Goal: Navigation & Orientation: Find specific page/section

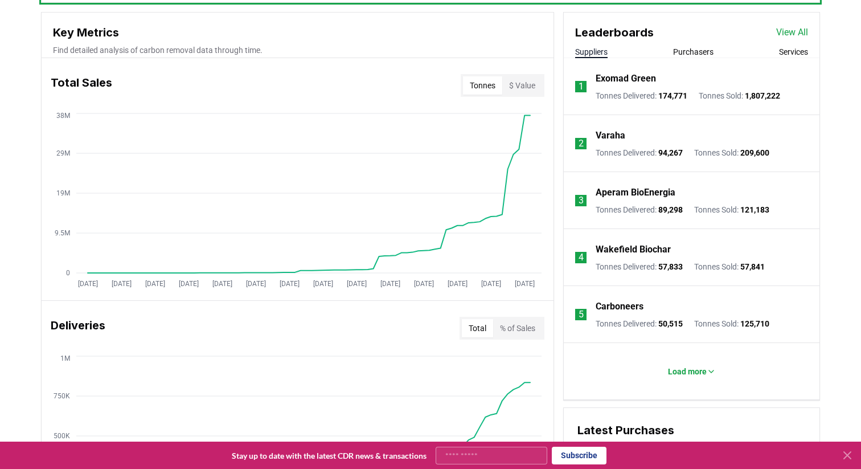
scroll to position [405, 0]
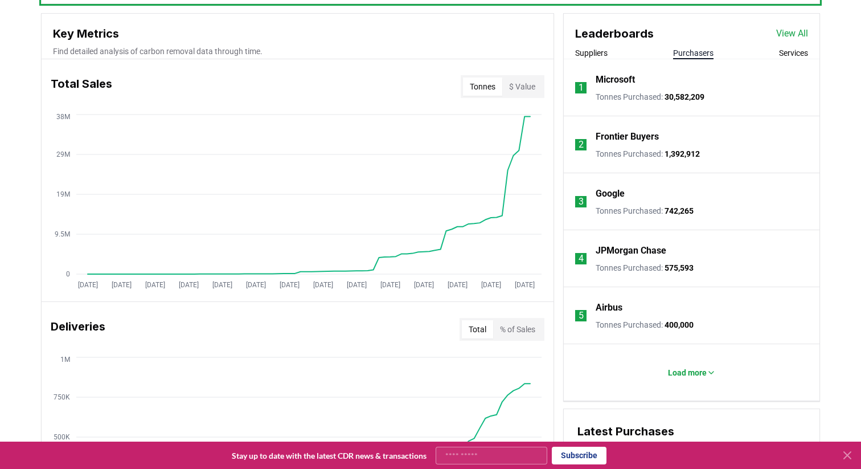
click at [689, 53] on button "Purchasers" at bounding box center [693, 52] width 40 height 11
click at [674, 375] on p "Load more" at bounding box center [687, 372] width 39 height 11
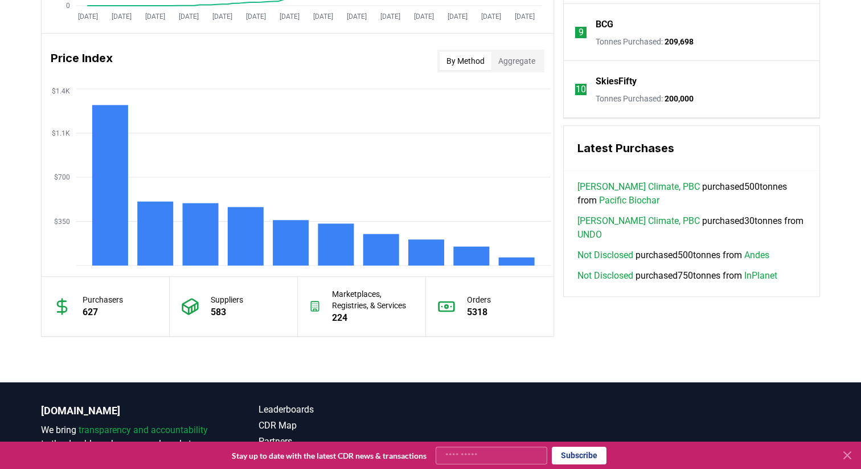
scroll to position [911, 0]
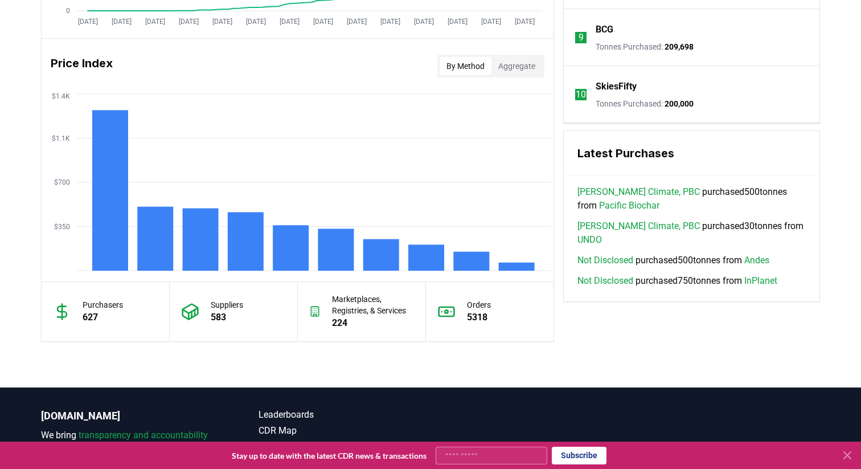
click at [621, 191] on link "Wren Climate, PBC" at bounding box center [638, 192] width 122 height 14
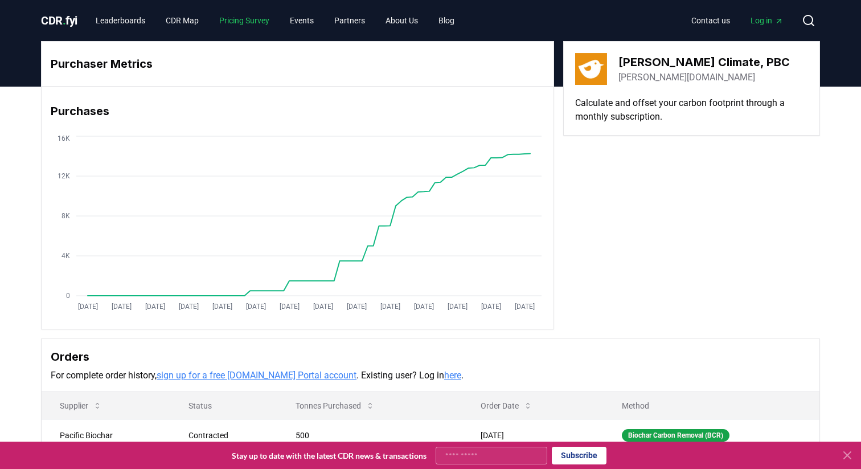
click at [256, 23] on link "Pricing Survey" at bounding box center [244, 20] width 68 height 21
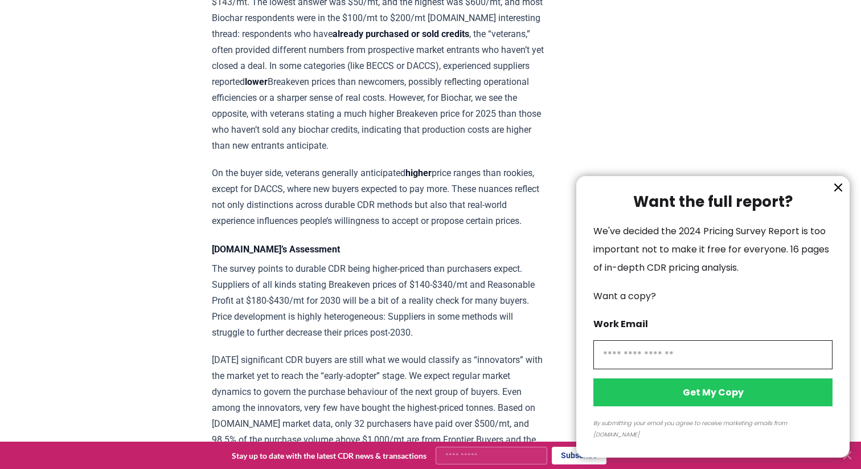
scroll to position [1560, 0]
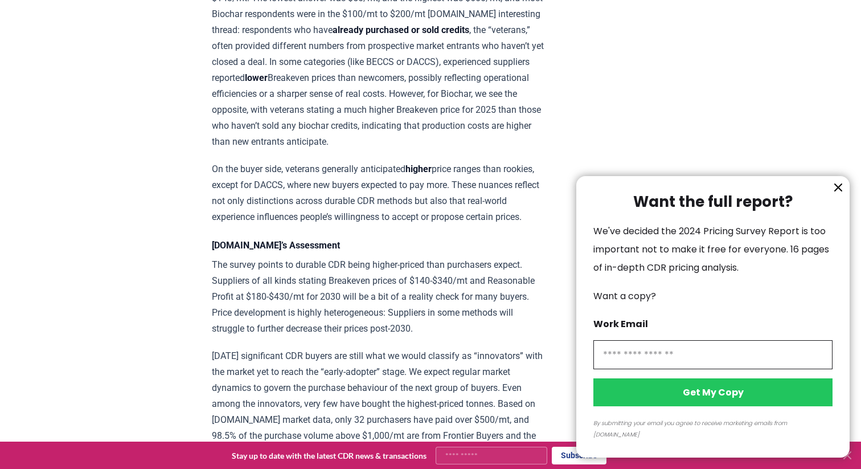
click at [837, 191] on icon "information" at bounding box center [838, 187] width 7 height 7
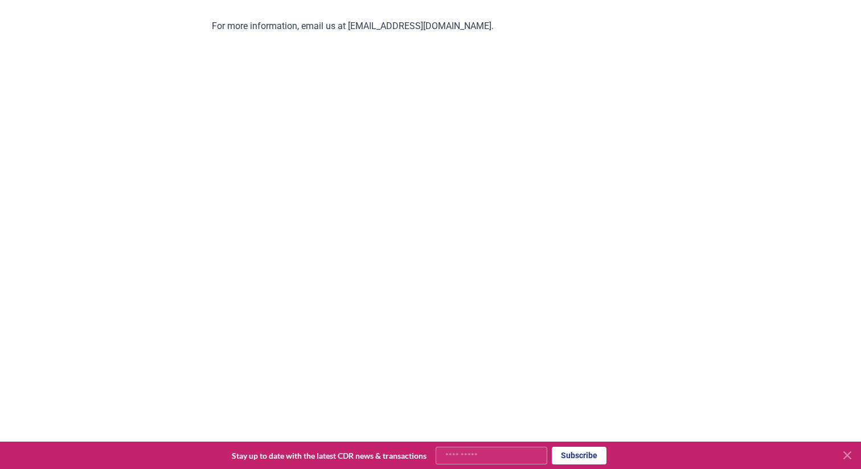
scroll to position [2469, 0]
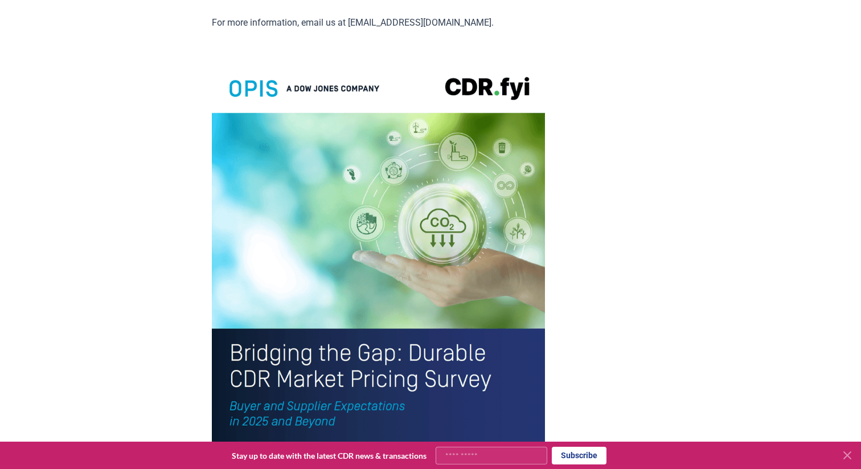
click at [331, 151] on img at bounding box center [378, 275] width 333 height 435
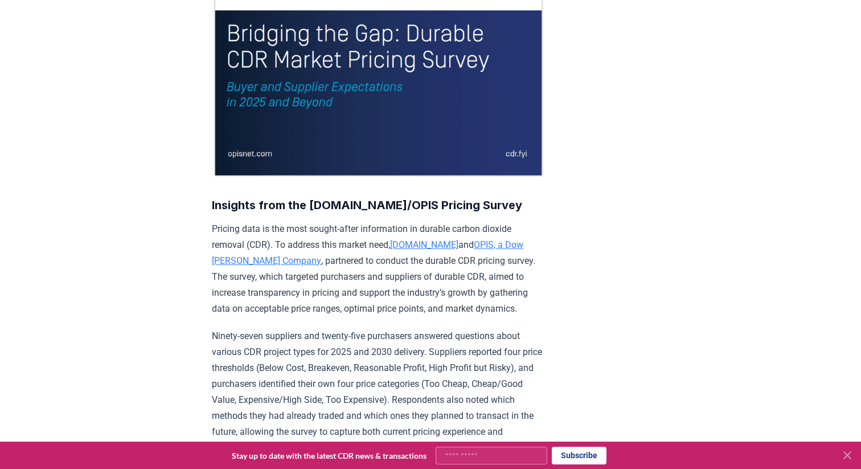
scroll to position [0, 0]
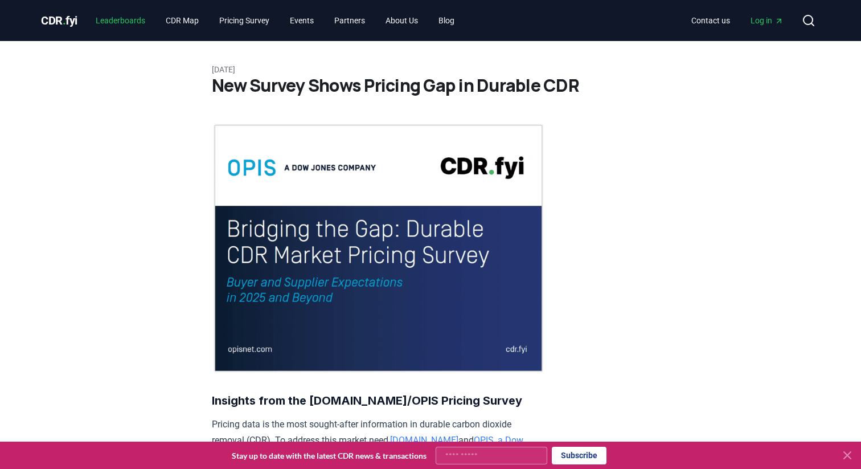
click at [116, 21] on link "Leaderboards" at bounding box center [121, 20] width 68 height 21
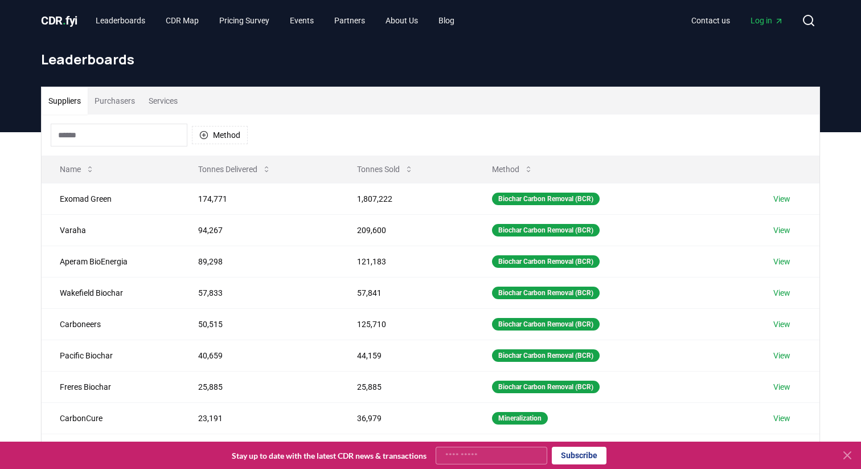
click at [128, 96] on button "Purchasers" at bounding box center [115, 100] width 54 height 27
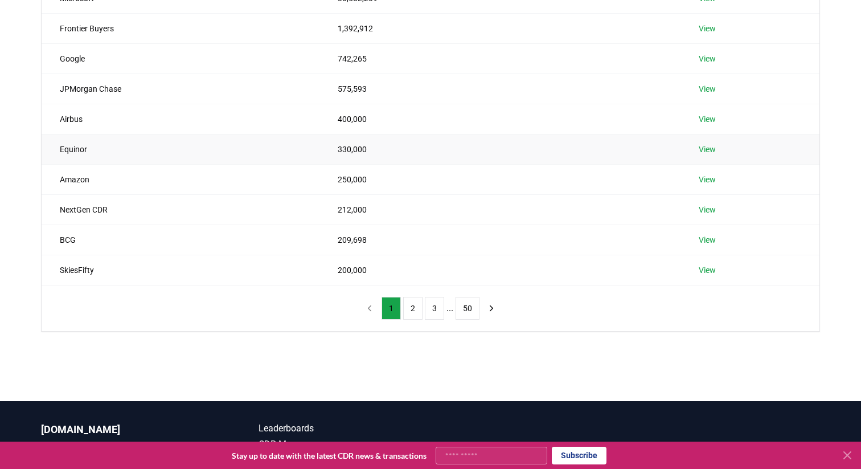
scroll to position [198, 0]
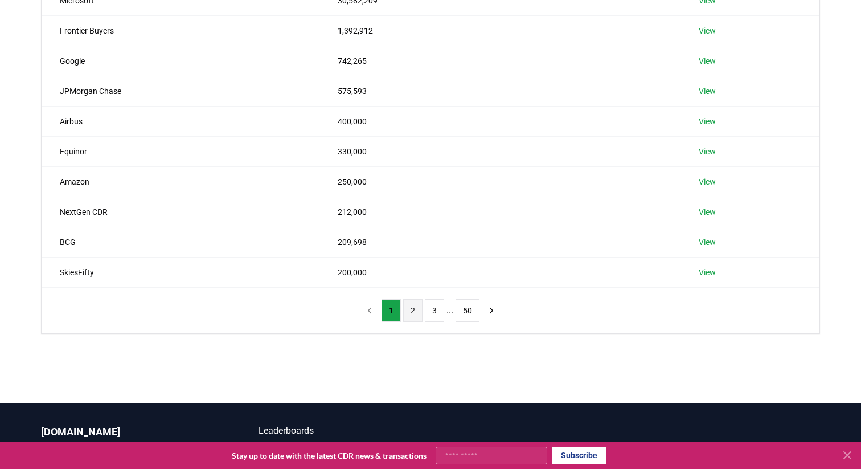
click at [414, 308] on button "2" at bounding box center [412, 310] width 19 height 23
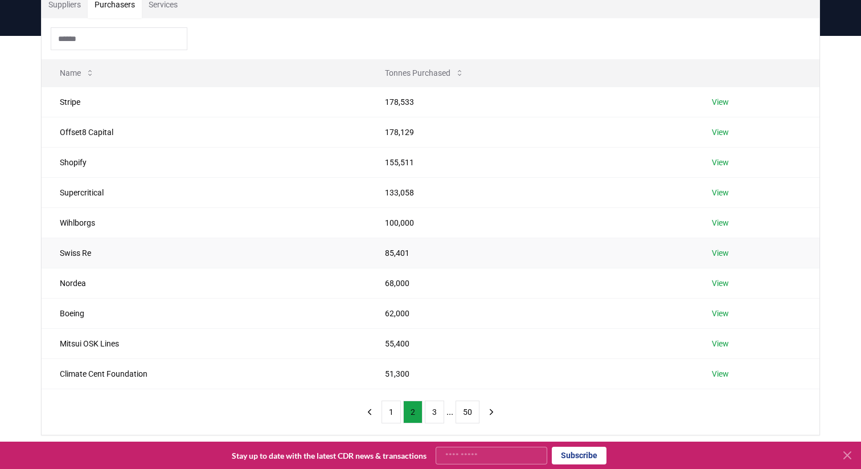
scroll to position [124, 0]
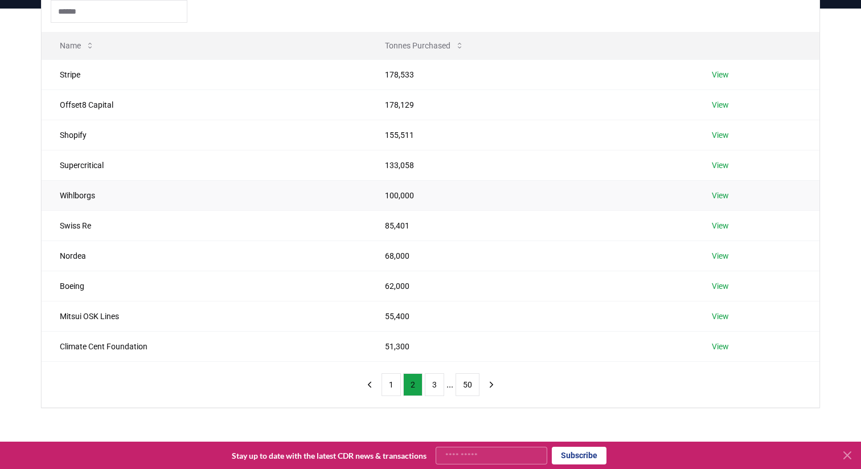
click at [720, 191] on link "View" at bounding box center [720, 195] width 17 height 11
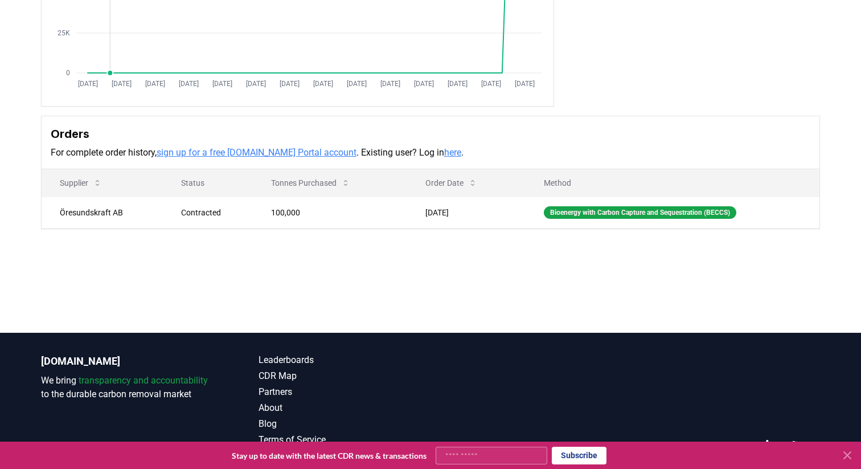
scroll to position [253, 0]
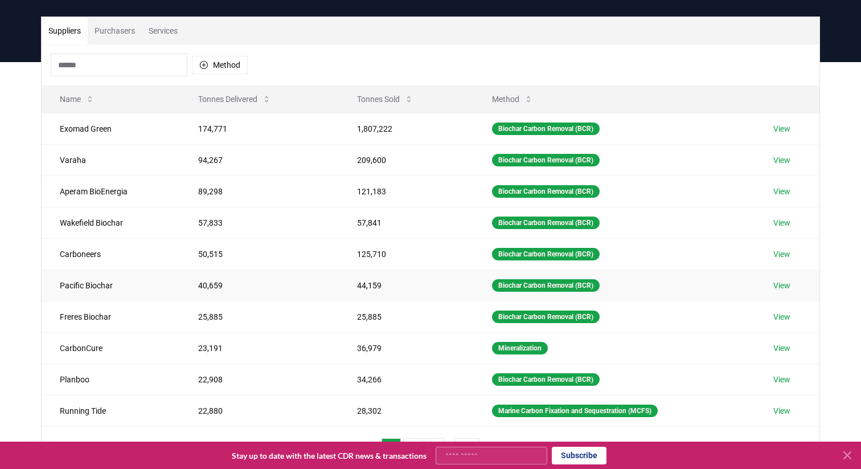
scroll to position [67, 0]
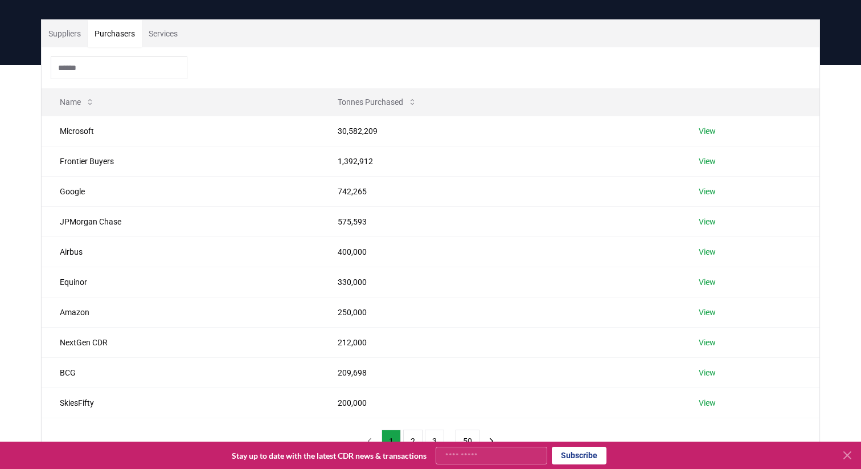
click at [114, 21] on button "Purchasers" at bounding box center [115, 33] width 54 height 27
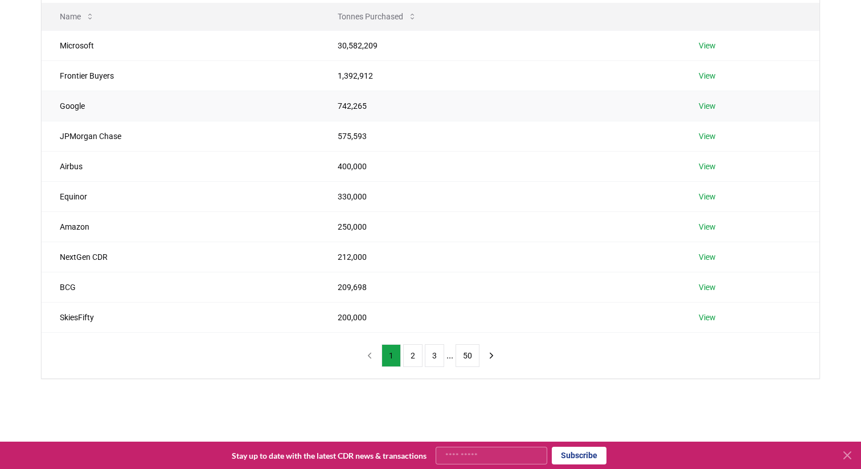
scroll to position [154, 0]
click at [408, 351] on button "2" at bounding box center [412, 354] width 19 height 23
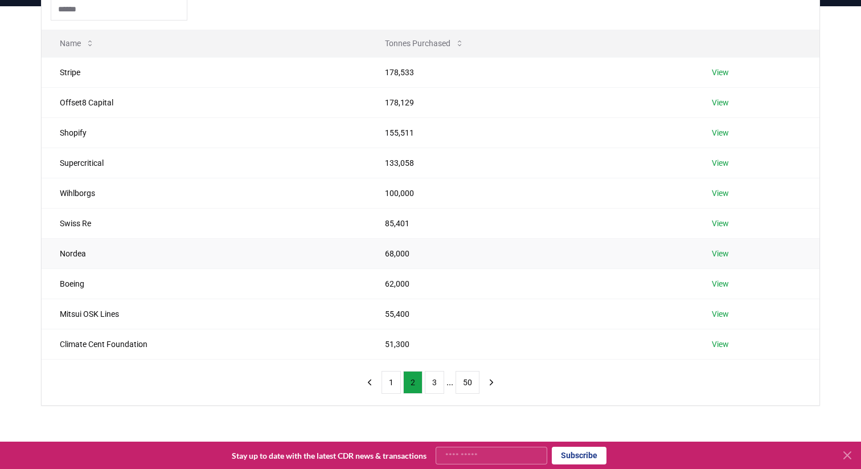
scroll to position [129, 0]
